Goal: Transaction & Acquisition: Obtain resource

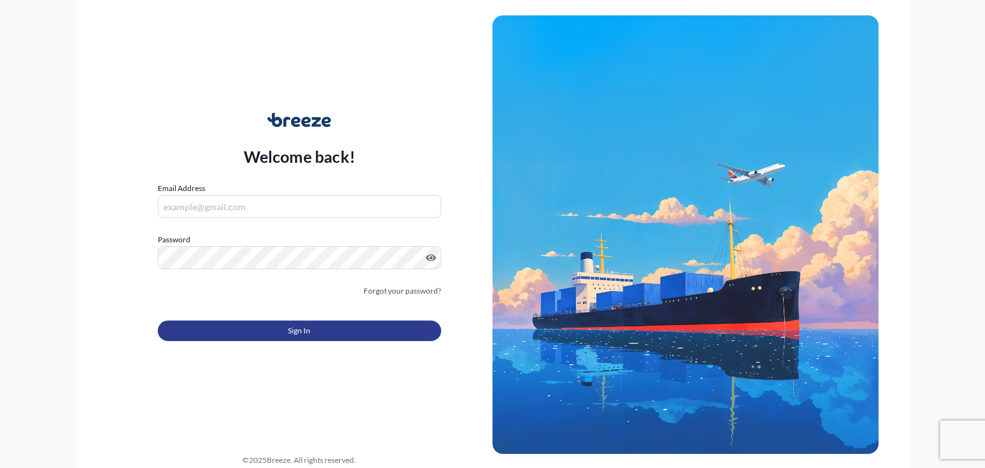
type input "[PERSON_NAME][EMAIL_ADDRESS][DOMAIN_NAME]"
click at [314, 328] on button "Sign In" at bounding box center [299, 331] width 283 height 21
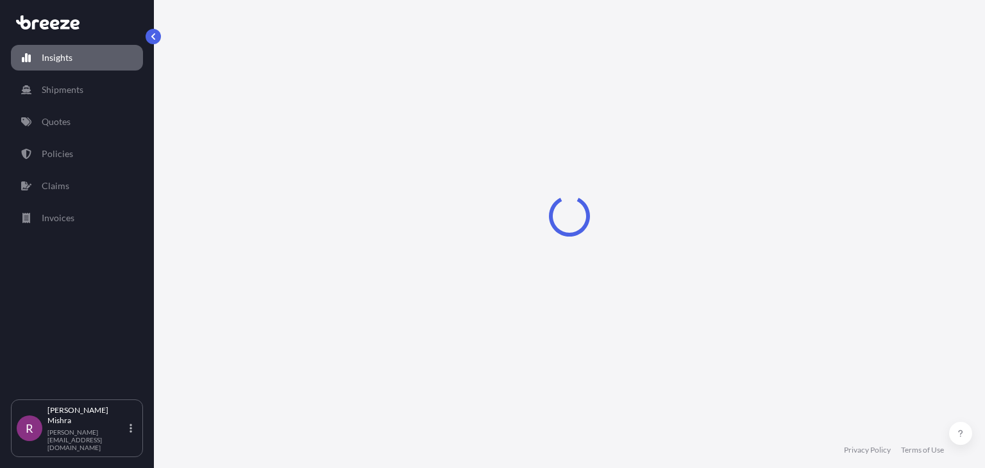
select select "2025"
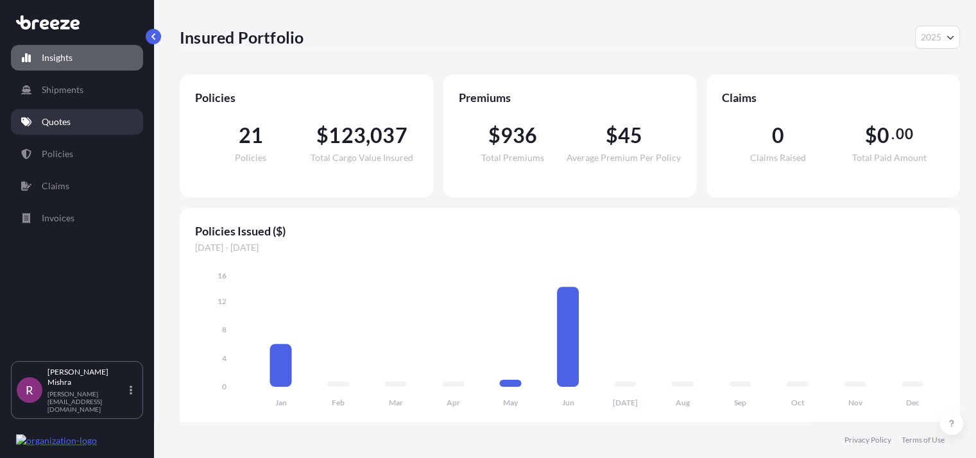
click at [81, 124] on link "Quotes" at bounding box center [77, 122] width 132 height 26
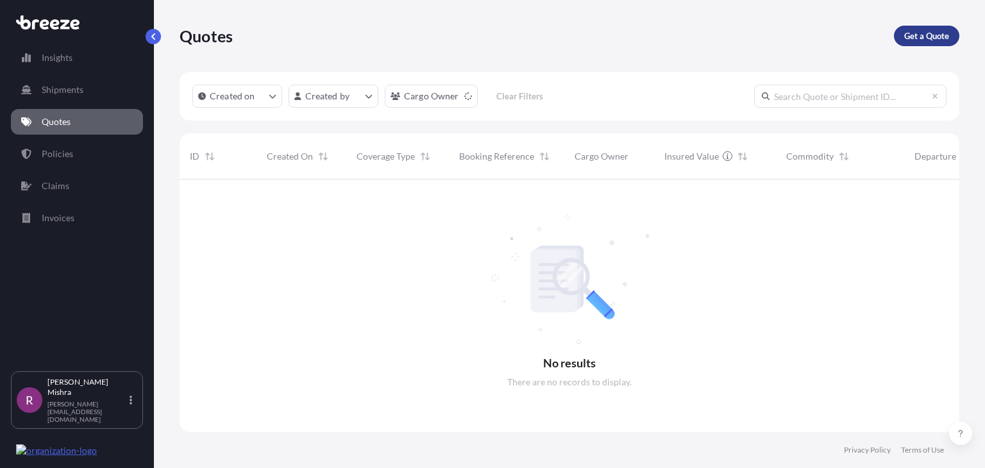
scroll to position [289, 770]
click at [910, 38] on p "Get a Quote" at bounding box center [926, 36] width 45 height 13
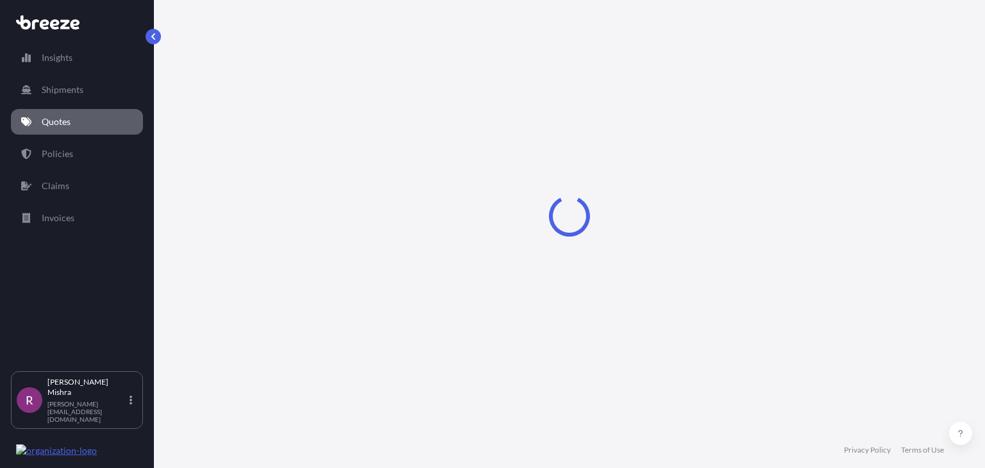
select select "Sea"
select select "1"
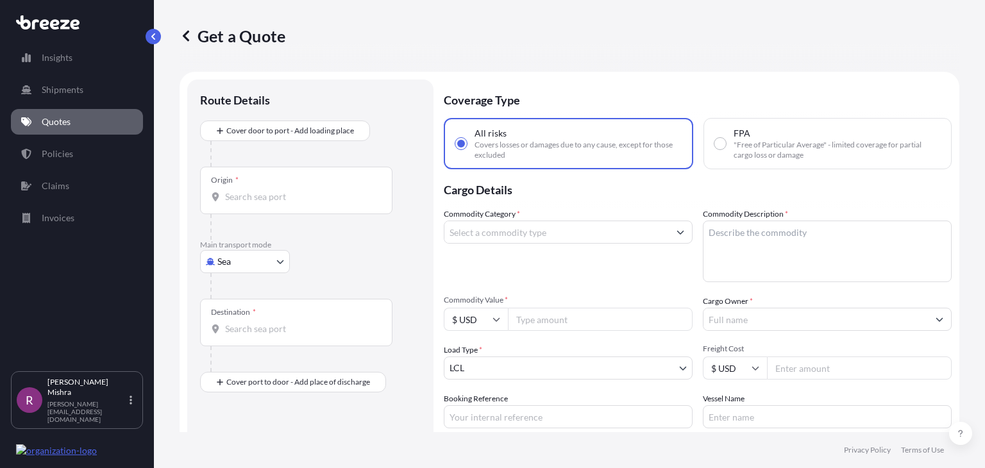
scroll to position [21, 0]
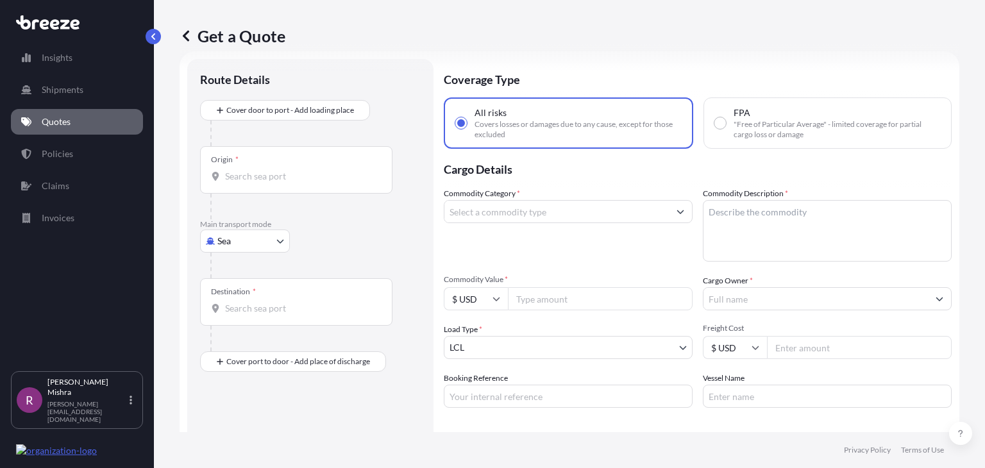
click at [273, 185] on div "Origin *" at bounding box center [296, 169] width 192 height 47
click at [273, 183] on input "Origin *" at bounding box center [300, 176] width 151 height 13
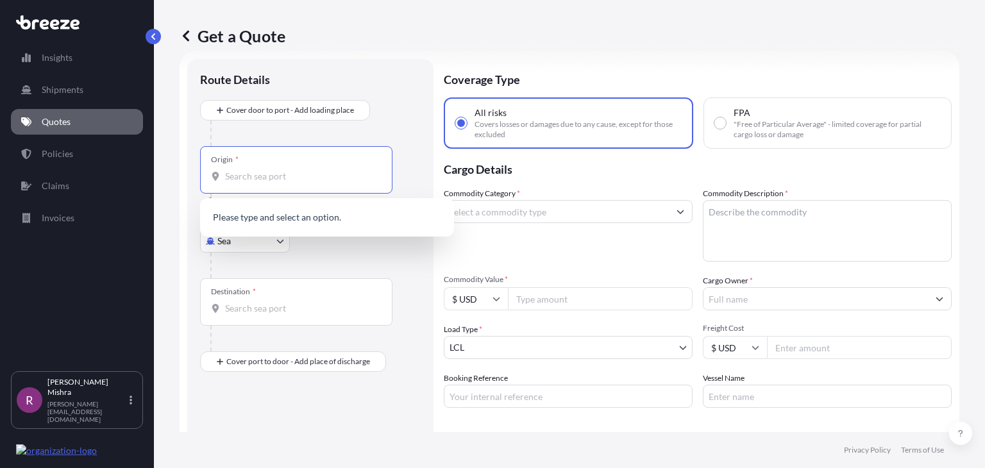
paste input "[GEOGRAPHIC_DATA]"
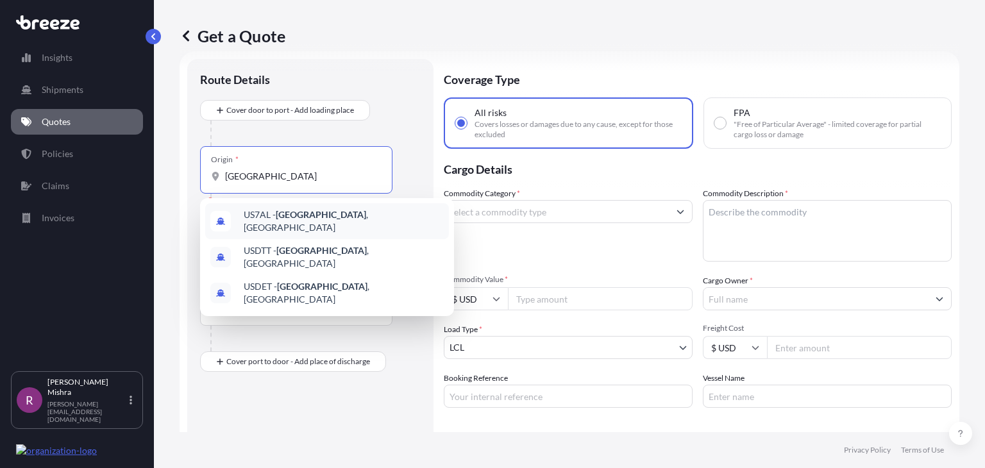
click at [332, 221] on span "US7AL - [GEOGRAPHIC_DATA] , [GEOGRAPHIC_DATA]" at bounding box center [344, 221] width 200 height 26
type input "US7AL - [GEOGRAPHIC_DATA], [GEOGRAPHIC_DATA]"
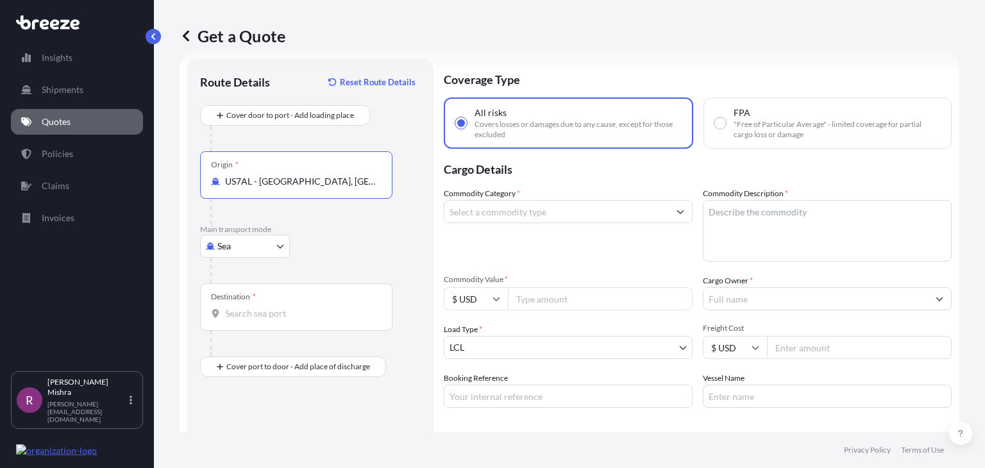
click at [306, 178] on input "US7AL - [GEOGRAPHIC_DATA], [GEOGRAPHIC_DATA]" at bounding box center [300, 181] width 151 height 13
click at [344, 183] on input "US7AL - [GEOGRAPHIC_DATA], [GEOGRAPHIC_DATA]" at bounding box center [300, 181] width 151 height 13
drag, startPoint x: 346, startPoint y: 182, endPoint x: 200, endPoint y: 182, distance: 145.6
click at [200, 182] on div "Origin * [GEOGRAPHIC_DATA] - [GEOGRAPHIC_DATA], [GEOGRAPHIC_DATA]" at bounding box center [296, 174] width 192 height 47
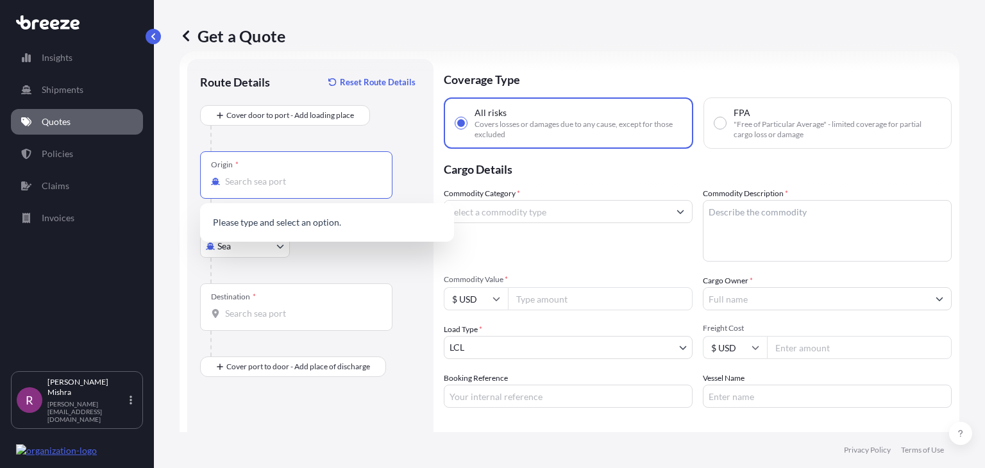
paste input "[GEOGRAPHIC_DATA]"
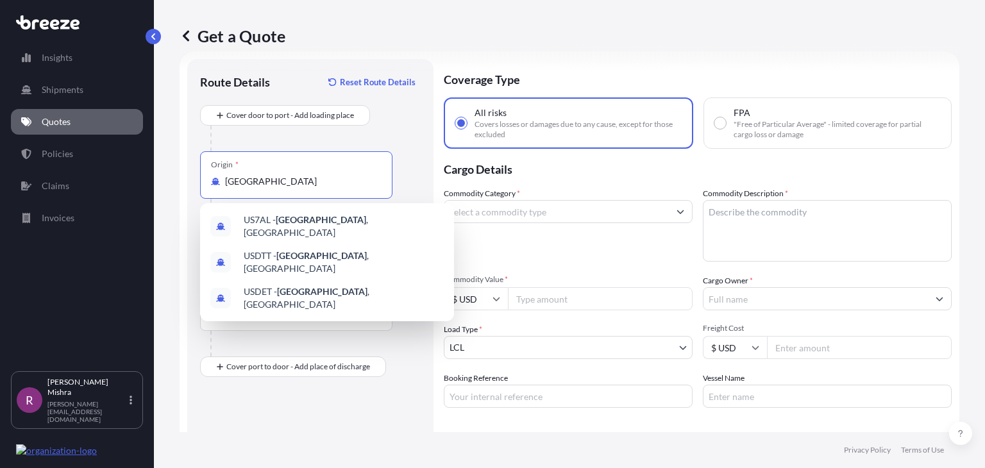
type input "US7AL - [GEOGRAPHIC_DATA], [GEOGRAPHIC_DATA]"
click at [581, 186] on p "Cargo Details" at bounding box center [698, 168] width 508 height 38
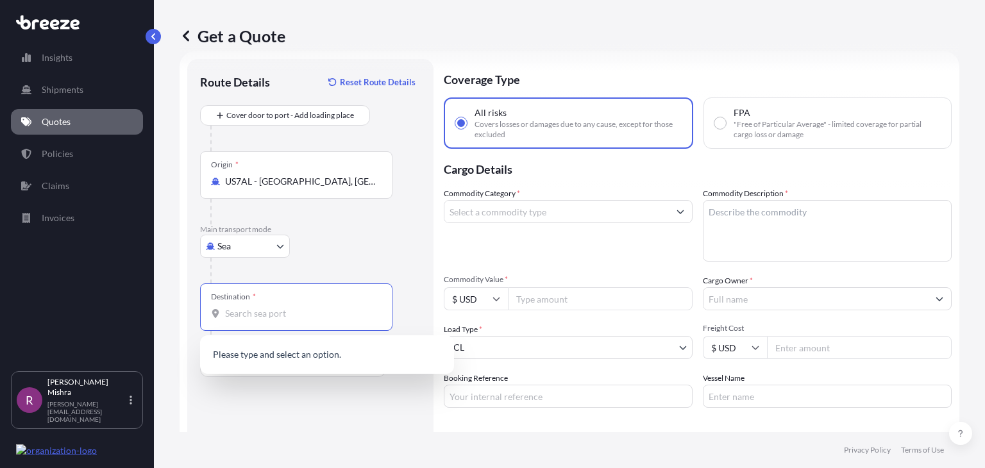
click at [240, 313] on input "Destination *" at bounding box center [300, 313] width 151 height 13
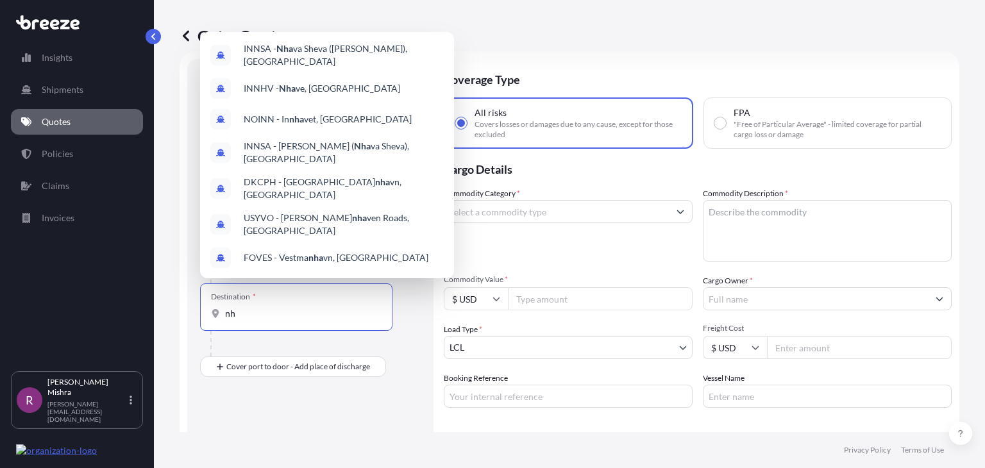
type input "n"
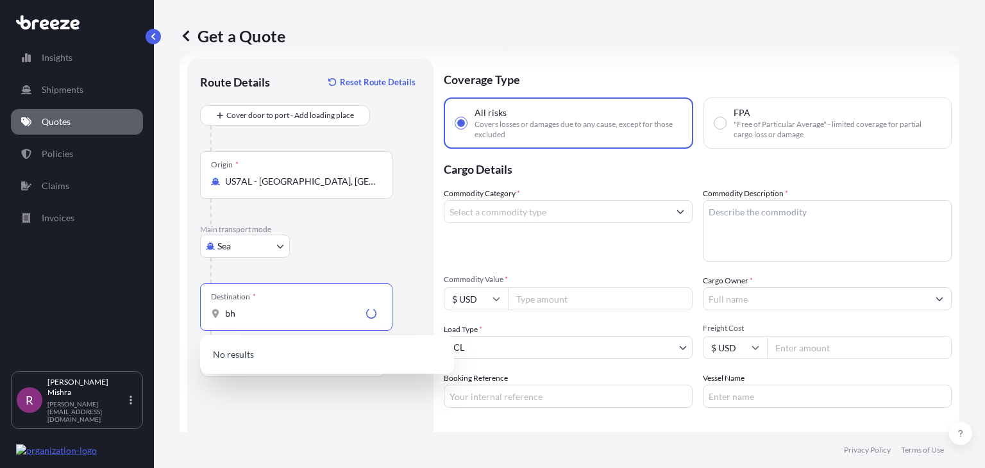
type input "b"
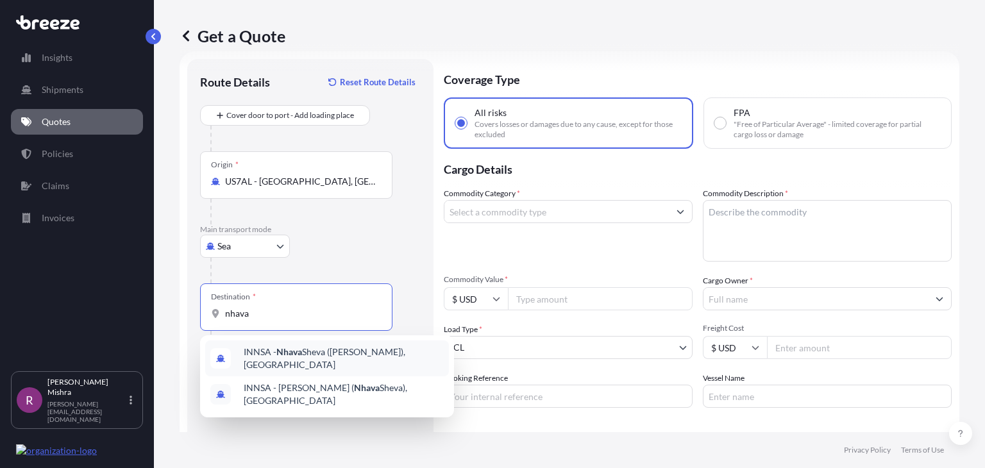
click at [335, 352] on span "INNSA - [GEOGRAPHIC_DATA] ([PERSON_NAME]), [GEOGRAPHIC_DATA]" at bounding box center [344, 359] width 200 height 26
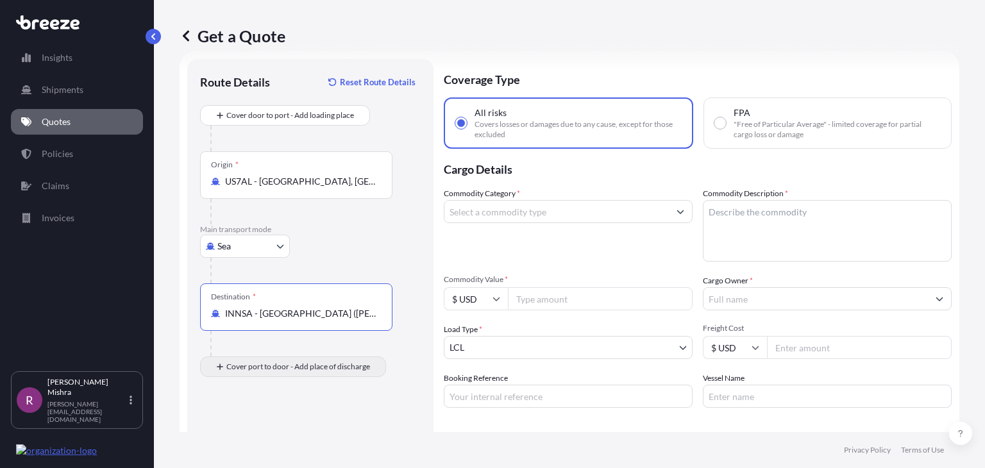
type input "INNSA - [GEOGRAPHIC_DATA] ([PERSON_NAME]), [GEOGRAPHIC_DATA]"
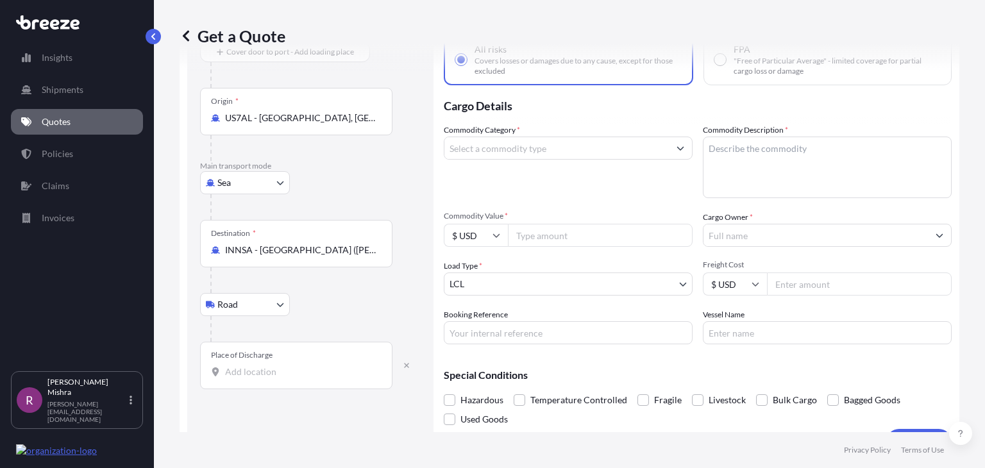
scroll to position [85, 0]
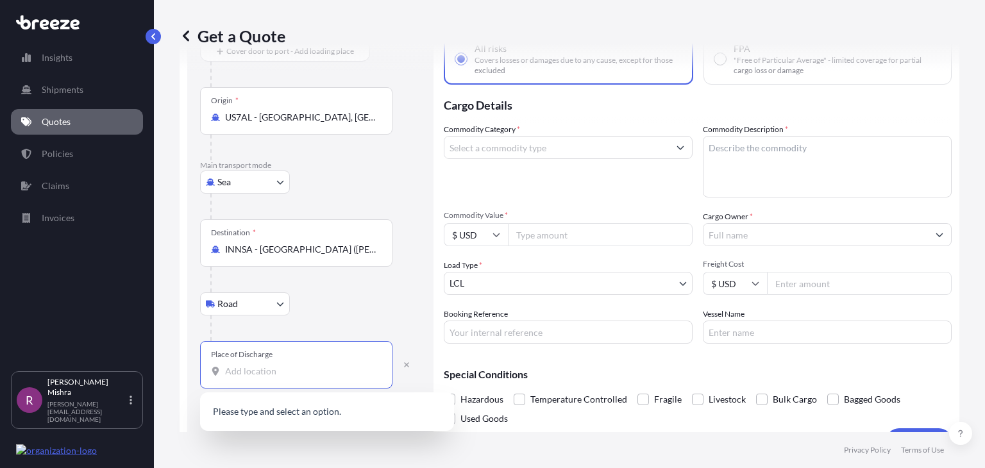
click at [249, 368] on input "Place of Discharge" at bounding box center [300, 371] width 151 height 13
click at [282, 305] on body "0 options available. Insights Shipments Quotes Policies Claims Invoices R [PERS…" at bounding box center [492, 234] width 985 height 468
click at [268, 375] on input "Place of Discharge" at bounding box center [300, 371] width 151 height 13
paste input "[GEOGRAPHIC_DATA]"
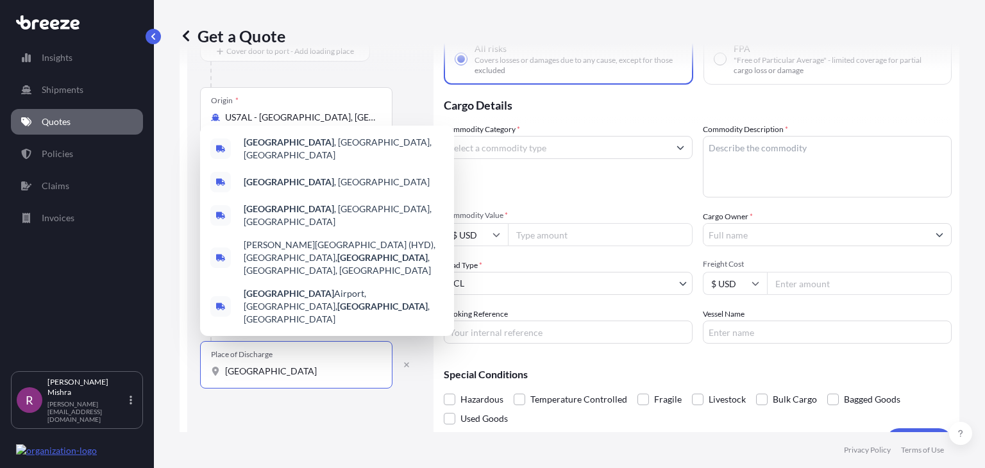
type input "[GEOGRAPHIC_DATA]"
click at [335, 432] on footer "Privacy Policy Terms of Use" at bounding box center [569, 450] width 831 height 36
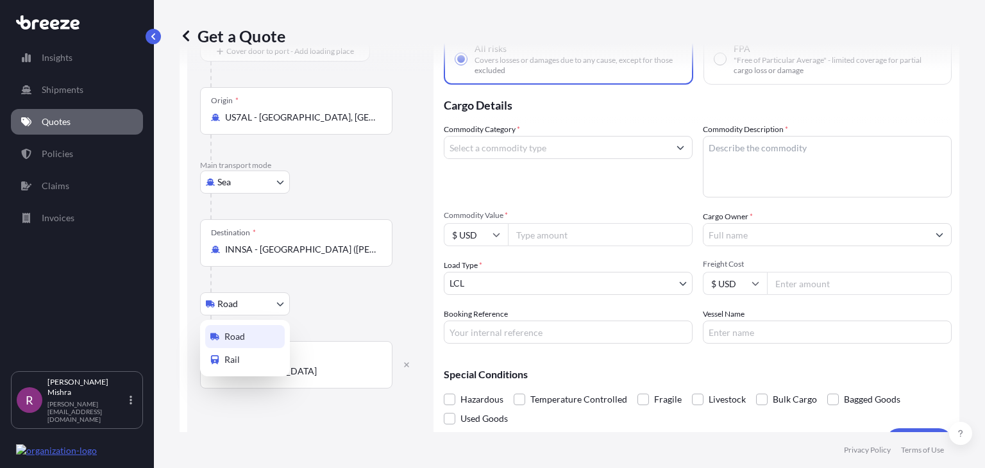
click at [277, 301] on body "5 options available. Insights Shipments Quotes Policies Claims Invoices R [PERS…" at bounding box center [492, 234] width 985 height 468
click at [246, 366] on div "Rail" at bounding box center [245, 359] width 80 height 23
select select "Rail"
click at [334, 314] on div "Rail Road Rail" at bounding box center [310, 303] width 221 height 23
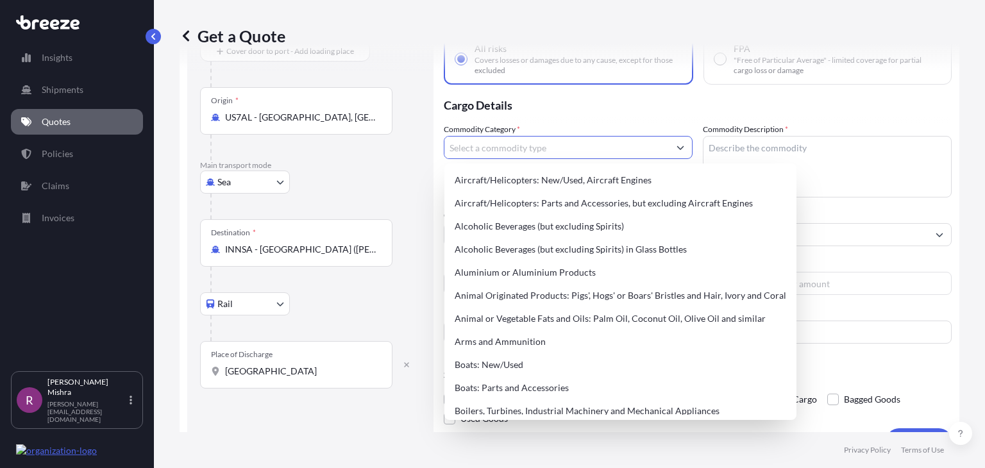
click at [521, 149] on input "Commodity Category *" at bounding box center [556, 147] width 224 height 23
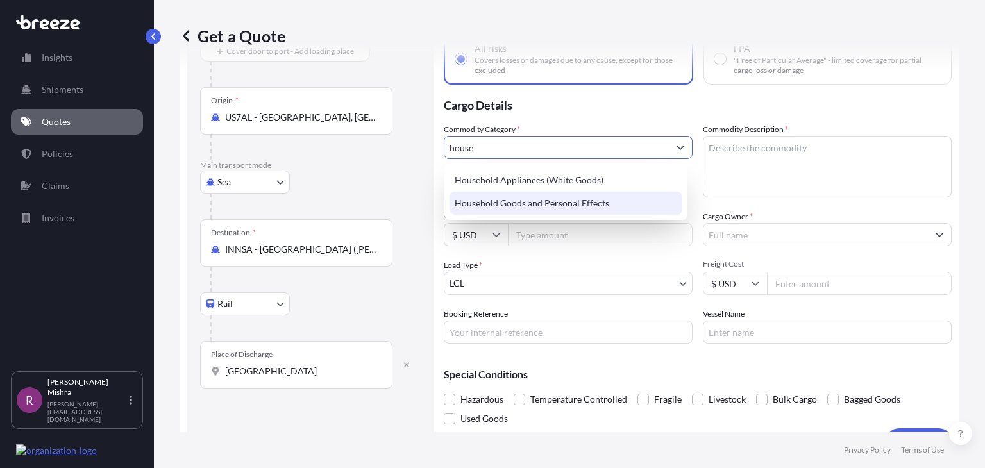
click at [551, 205] on div "Household Goods and Personal Effects" at bounding box center [566, 203] width 233 height 23
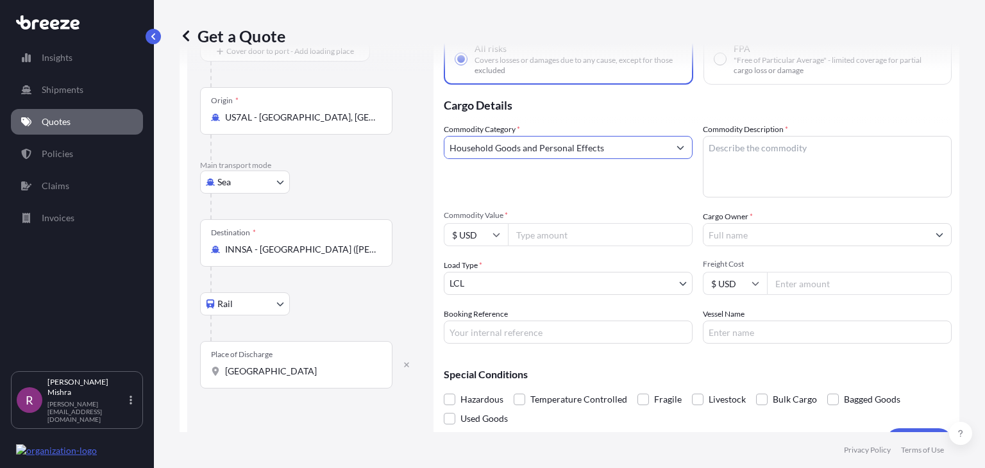
drag, startPoint x: 611, startPoint y: 149, endPoint x: 434, endPoint y: 149, distance: 177.7
click at [434, 149] on form "Route Details Reset Route Details Cover door to port - Add loading place Place …" at bounding box center [570, 224] width 780 height 475
type input "Household Goods and Personal Effects"
click at [742, 157] on textarea "Commodity Description *" at bounding box center [827, 167] width 249 height 62
paste textarea "Household Goods and Personal Effects"
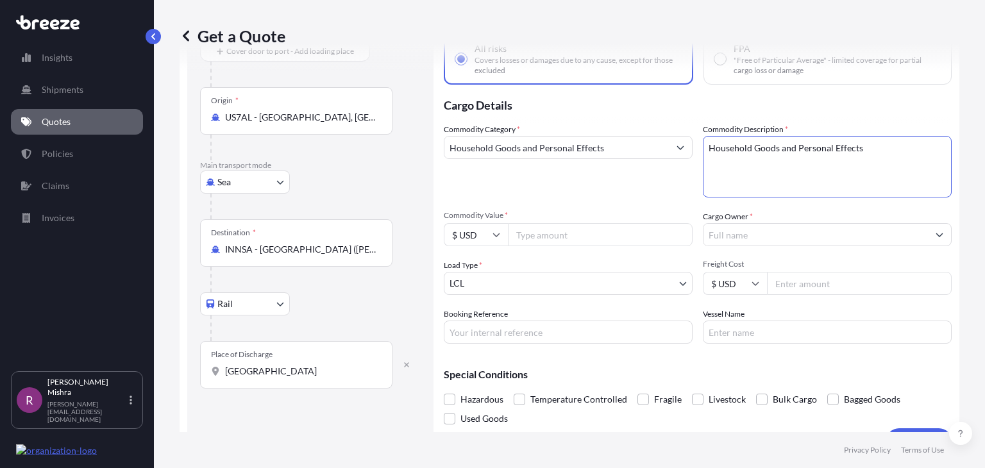
type textarea "Household Goods and Personal Effects"
click at [613, 190] on div "Commodity Category * Household Goods and Personal Effects" at bounding box center [568, 160] width 249 height 74
click at [542, 237] on input "Commodity Value *" at bounding box center [600, 234] width 185 height 23
type input "1"
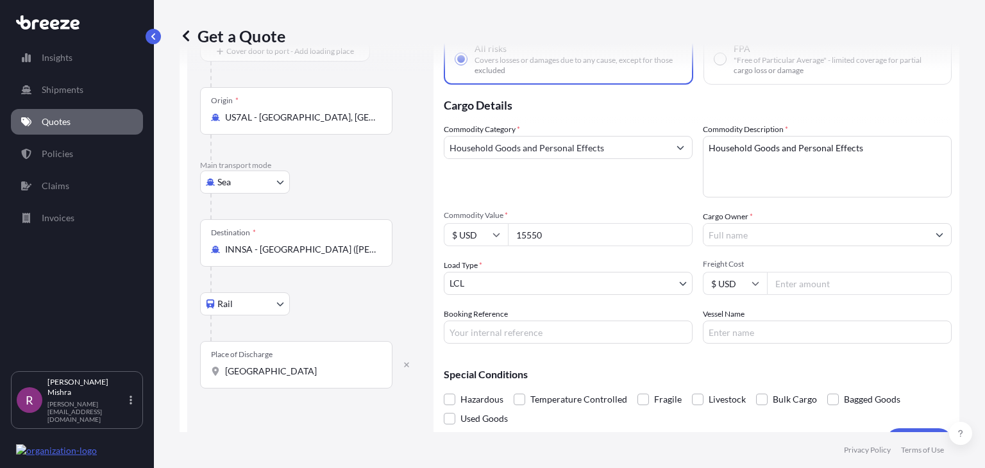
type input "15550"
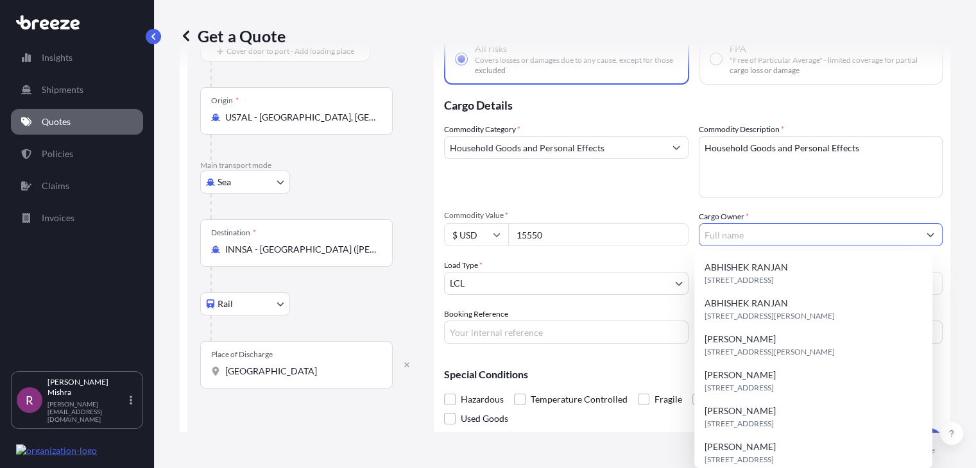
click at [742, 232] on input "Cargo Owner *" at bounding box center [809, 234] width 220 height 23
paste input "[PERSON_NAME]"
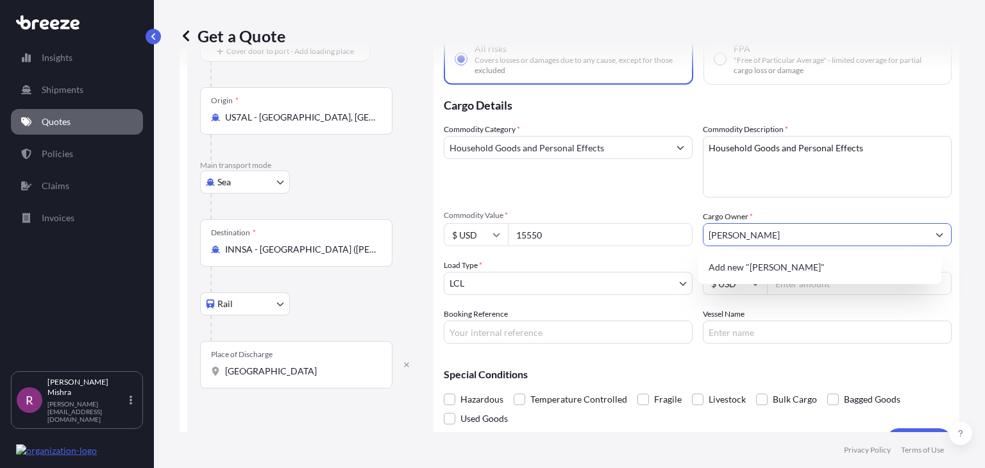
type input "[PERSON_NAME]"
click at [963, 224] on div "Get a Quote Route Details Reset Route Details Cover door to port - Add loading …" at bounding box center [569, 216] width 831 height 432
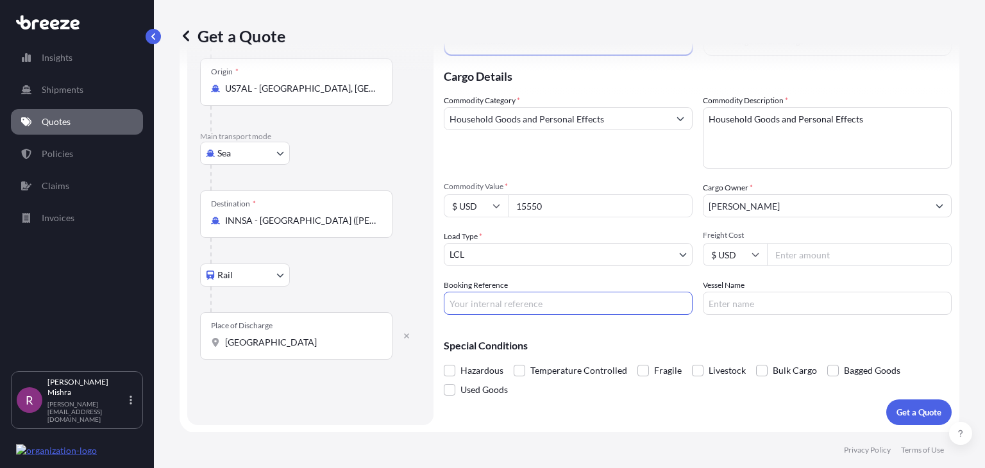
click at [482, 298] on input "Booking Reference" at bounding box center [568, 303] width 249 height 23
paste input "GIS008282-01"
type input "GIS008282-01"
click at [958, 307] on div "Get a Quote Route Details Reset Route Details Cover door to port - Add loading …" at bounding box center [569, 216] width 831 height 432
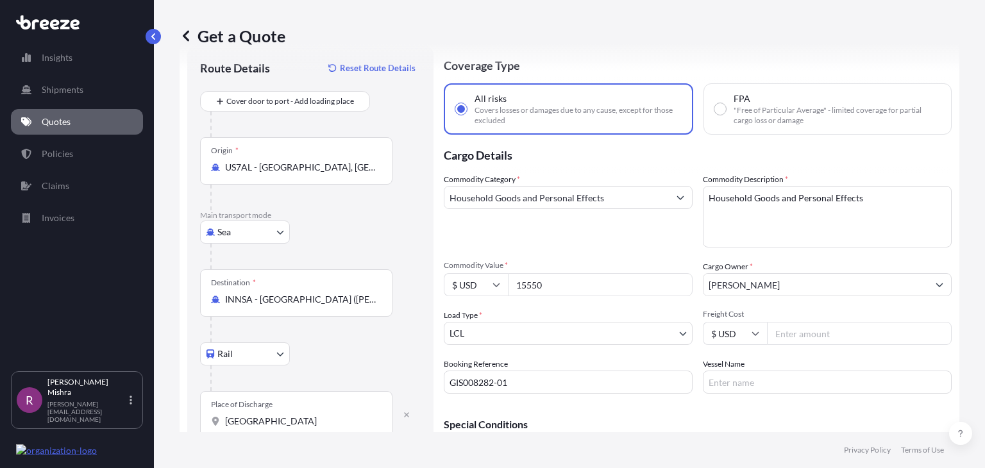
scroll to position [34, 0]
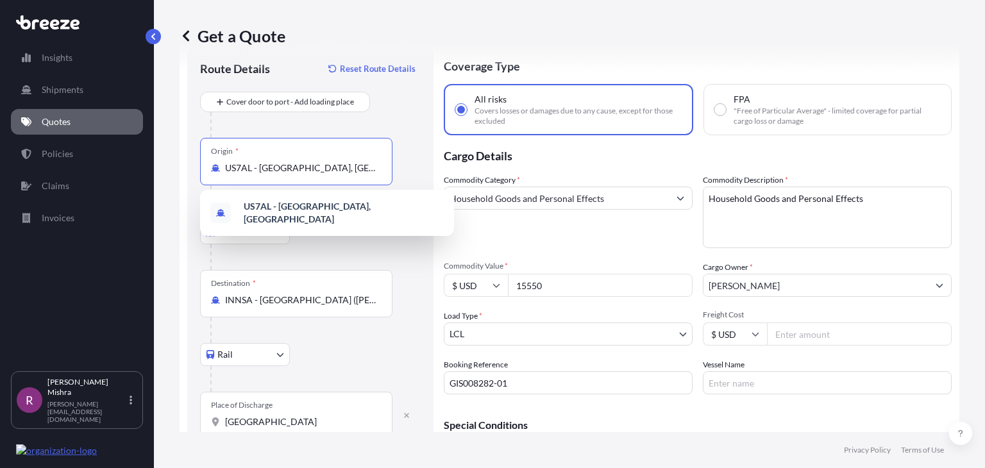
click at [326, 167] on input "US7AL - [GEOGRAPHIC_DATA], [GEOGRAPHIC_DATA]" at bounding box center [300, 168] width 151 height 13
drag, startPoint x: 351, startPoint y: 169, endPoint x: 200, endPoint y: 167, distance: 151.4
click at [200, 167] on div "Origin * [GEOGRAPHIC_DATA] - [GEOGRAPHIC_DATA], [GEOGRAPHIC_DATA]" at bounding box center [296, 161] width 192 height 47
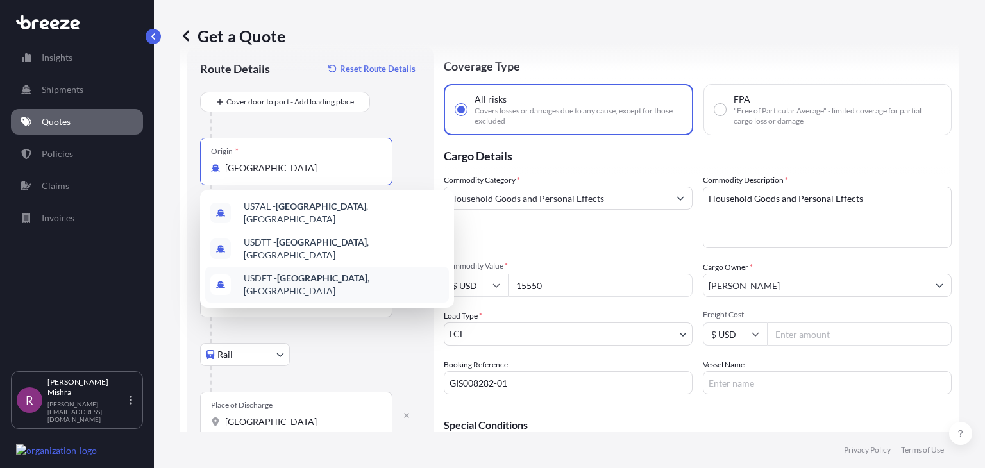
click at [326, 272] on span "USDET - [GEOGRAPHIC_DATA] , [GEOGRAPHIC_DATA]" at bounding box center [344, 285] width 200 height 26
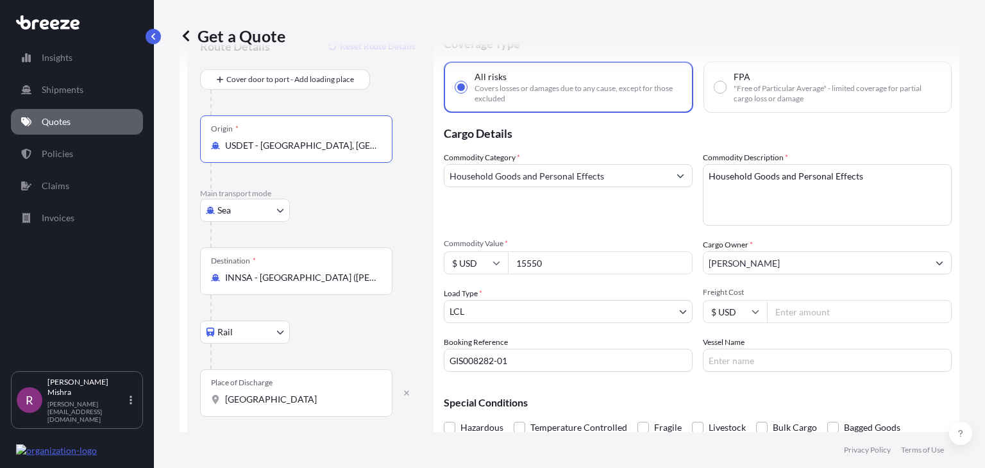
scroll to position [44, 0]
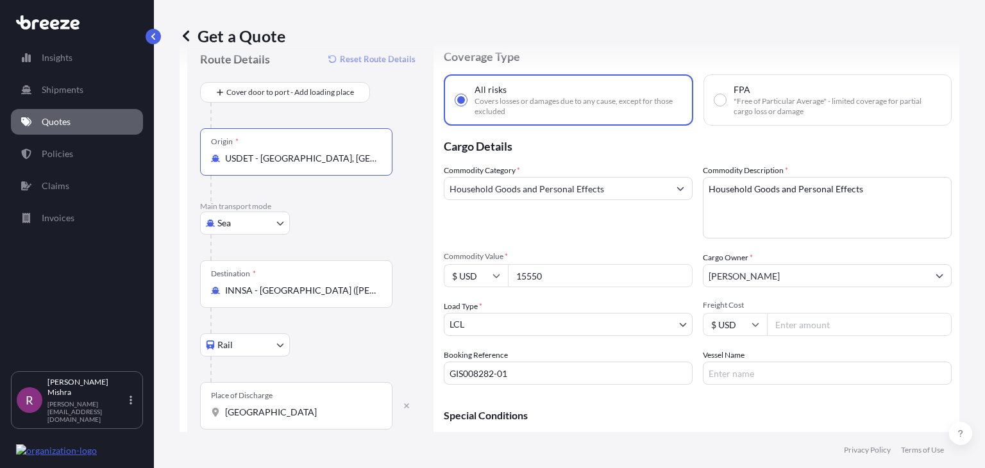
type input "USDET - [GEOGRAPHIC_DATA], [GEOGRAPHIC_DATA]"
click at [718, 98] on input "FPA "Free of Particular Average" - limited coverage for partial cargo loss or d…" at bounding box center [721, 100] width 12 height 12
radio input "true"
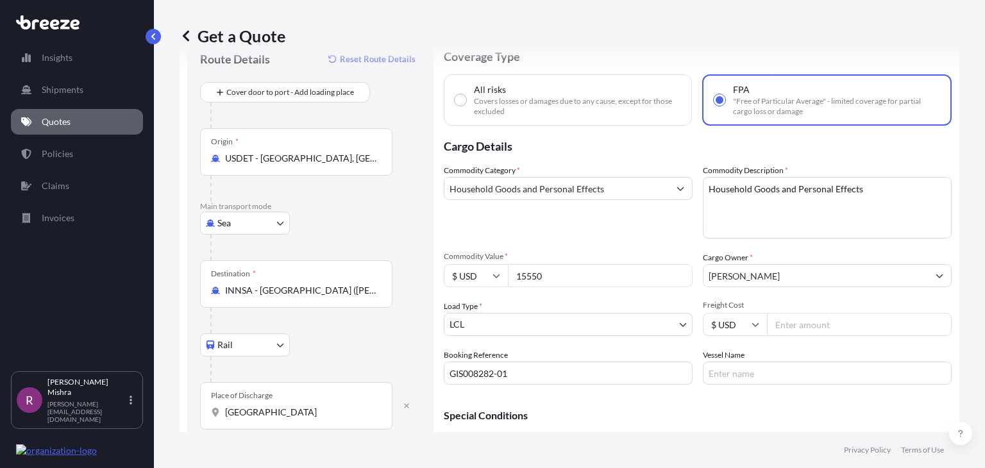
scroll to position [114, 0]
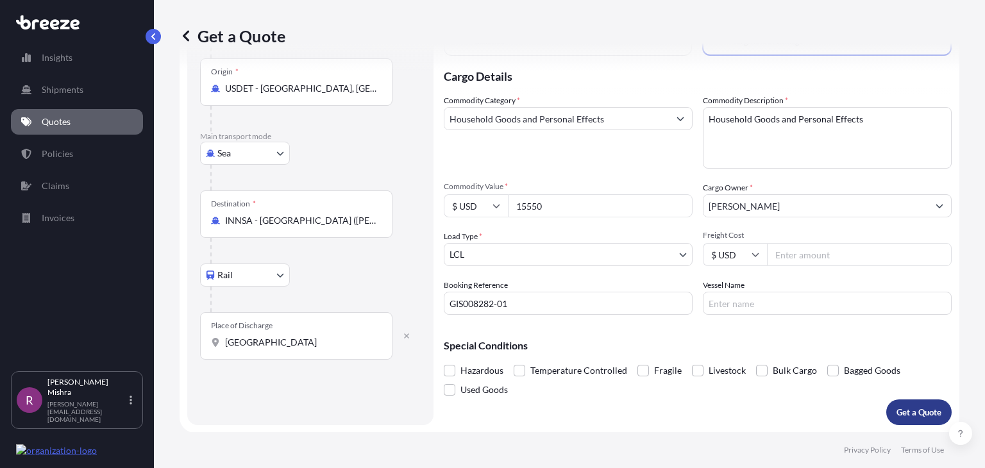
click at [903, 414] on p "Get a Quote" at bounding box center [919, 412] width 45 height 13
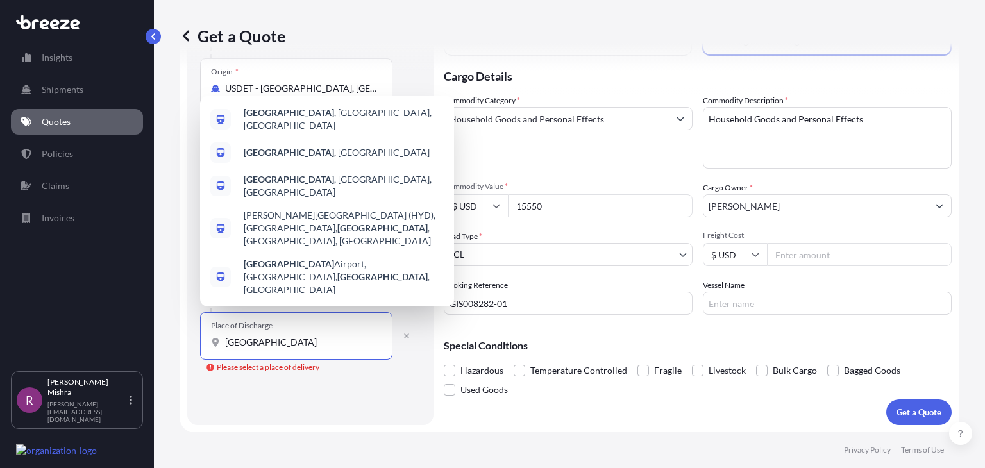
click at [292, 342] on input "[GEOGRAPHIC_DATA]" at bounding box center [300, 342] width 151 height 13
click at [308, 132] on span "[GEOGRAPHIC_DATA] , [GEOGRAPHIC_DATA], [GEOGRAPHIC_DATA]" at bounding box center [344, 119] width 200 height 26
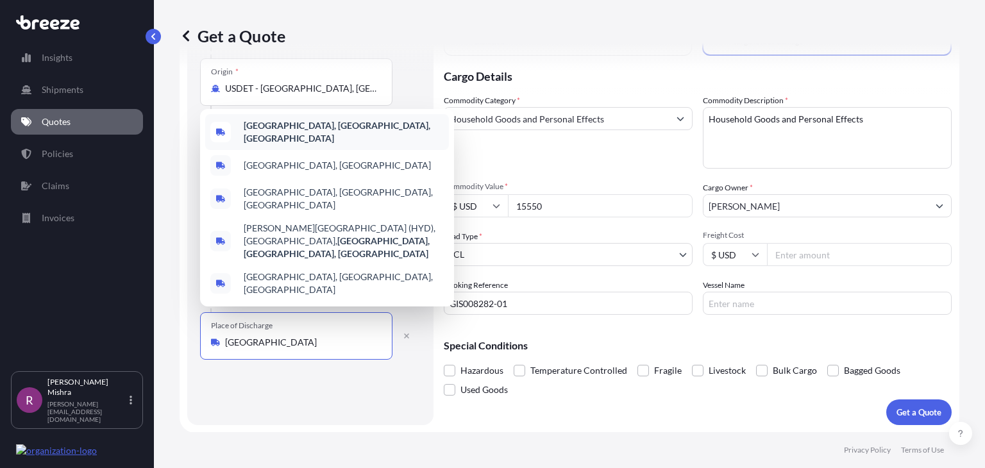
select select "Road"
type input "[GEOGRAPHIC_DATA], [GEOGRAPHIC_DATA], [GEOGRAPHIC_DATA]"
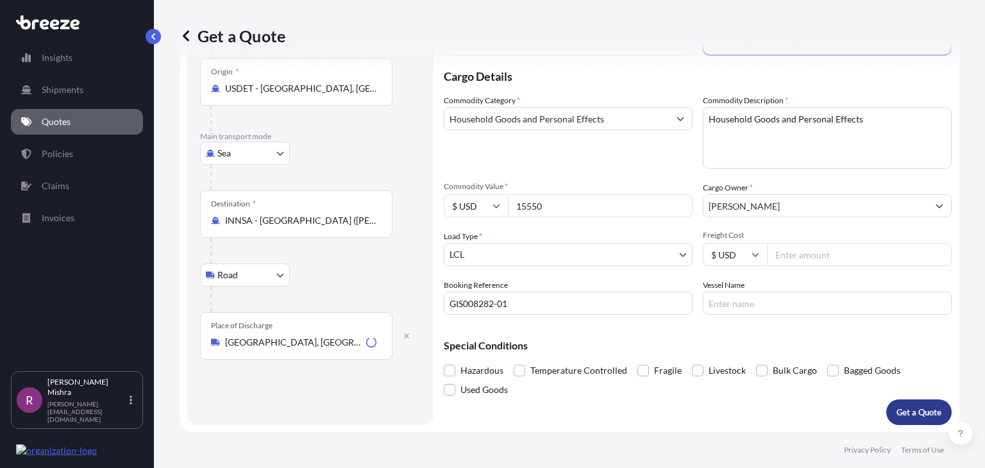
click at [897, 409] on p "Get a Quote" at bounding box center [919, 412] width 45 height 13
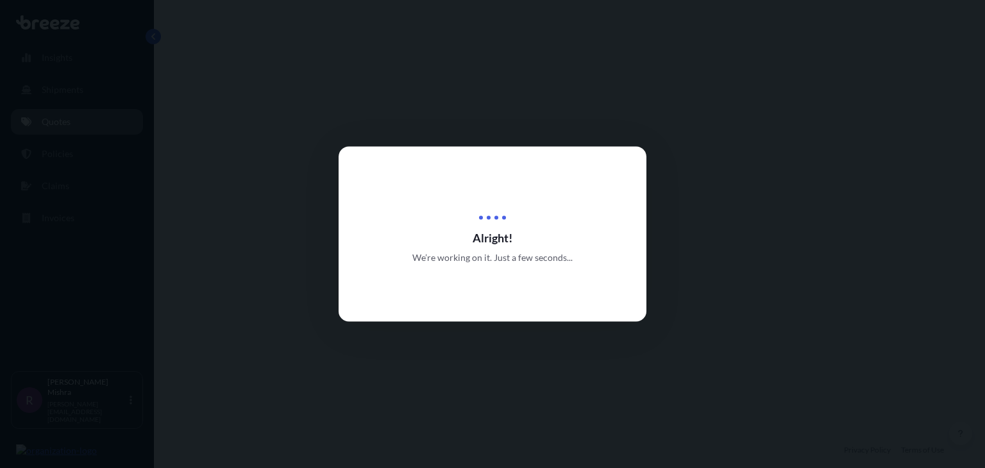
select select "Sea"
select select "Road"
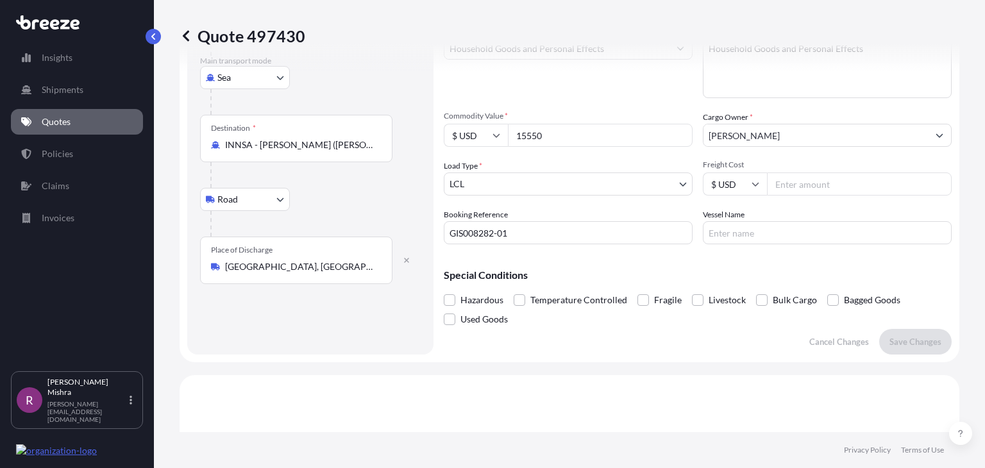
scroll to position [182, 0]
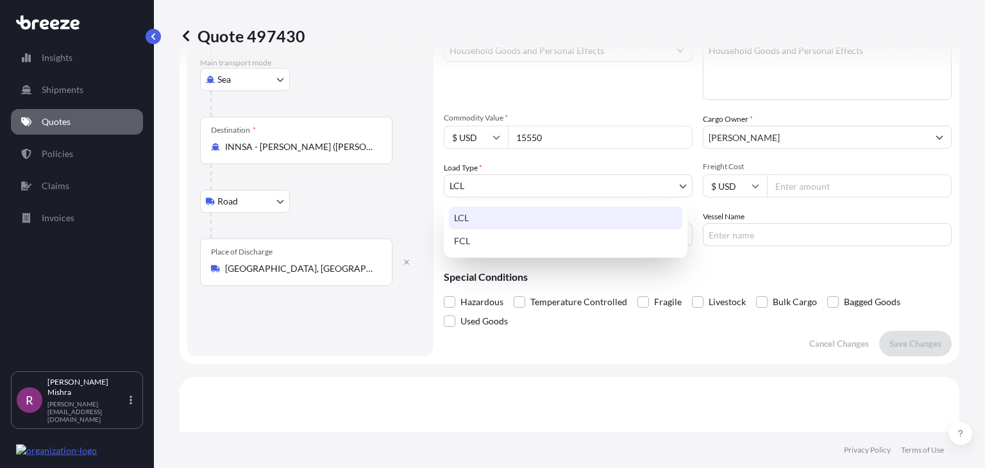
click at [561, 185] on body "Insights Shipments Quotes Policies Claims Invoices R [PERSON_NAME] [PERSON_NAME…" at bounding box center [492, 234] width 985 height 468
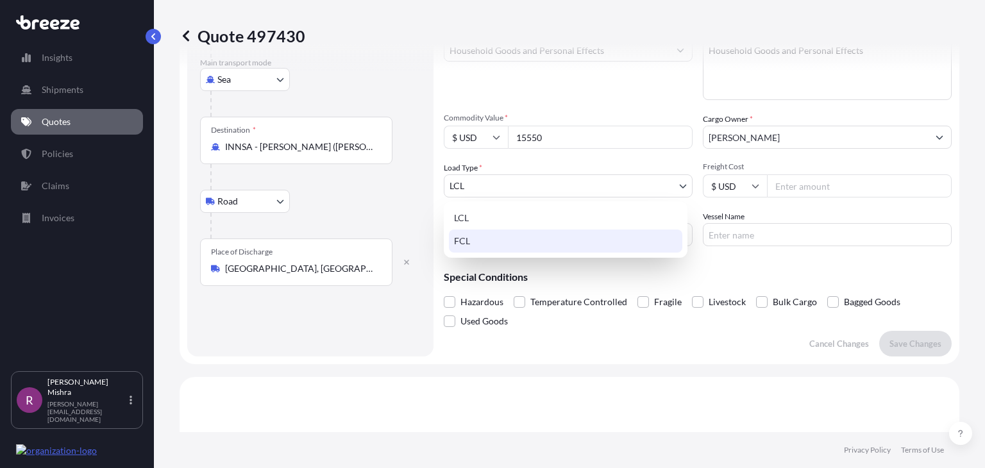
click at [531, 238] on div "FCL" at bounding box center [565, 241] width 233 height 23
select select "2"
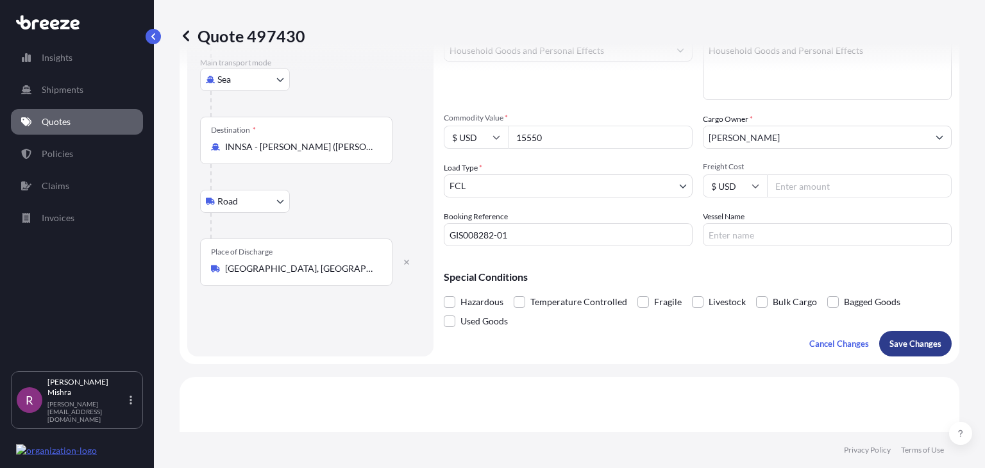
click at [921, 344] on p "Save Changes" at bounding box center [916, 343] width 52 height 13
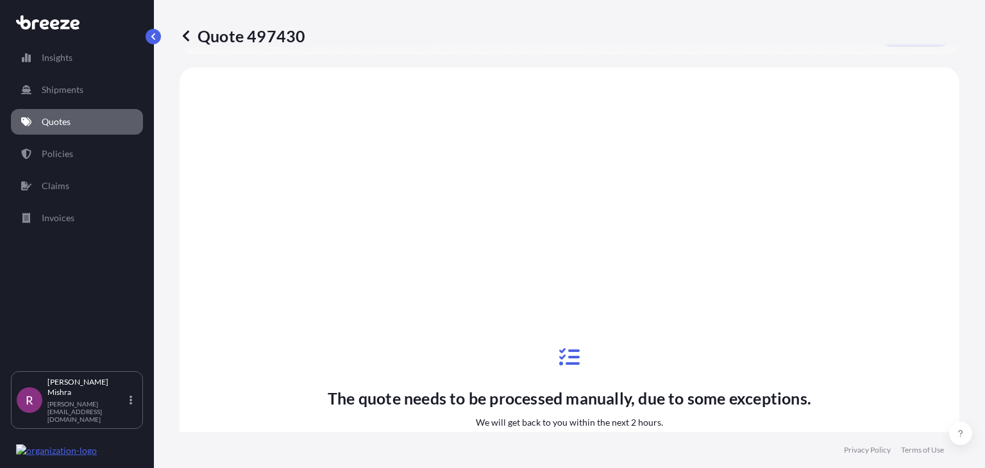
scroll to position [495, 0]
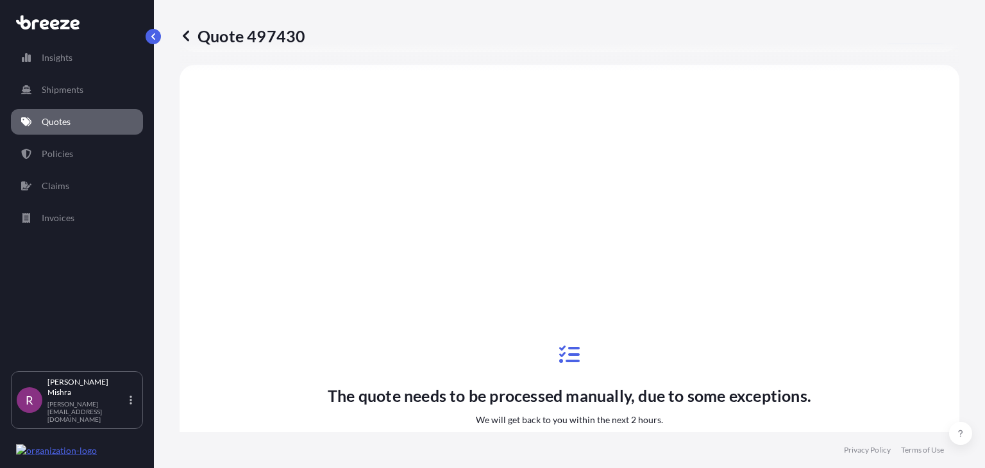
select select "Sea"
select select "Road"
select select "2"
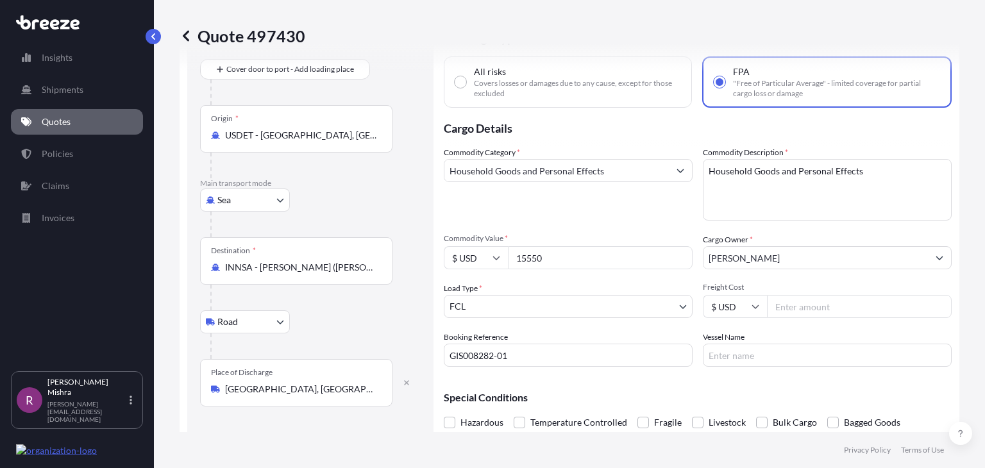
scroll to position [58, 0]
